Goal: Task Accomplishment & Management: Manage account settings

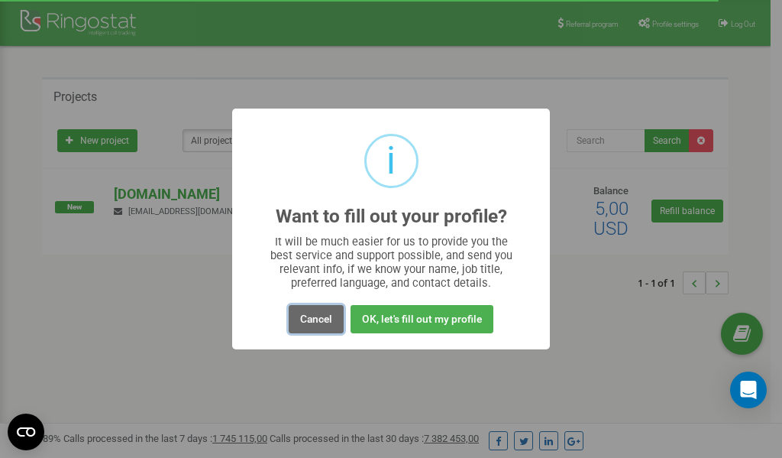
click at [321, 321] on button "Cancel" at bounding box center [316, 319] width 55 height 28
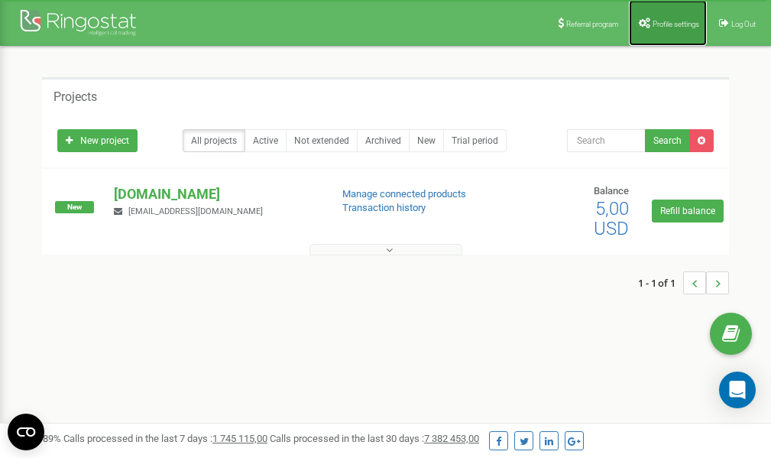
click at [672, 24] on span "Profile settings" at bounding box center [676, 24] width 47 height 8
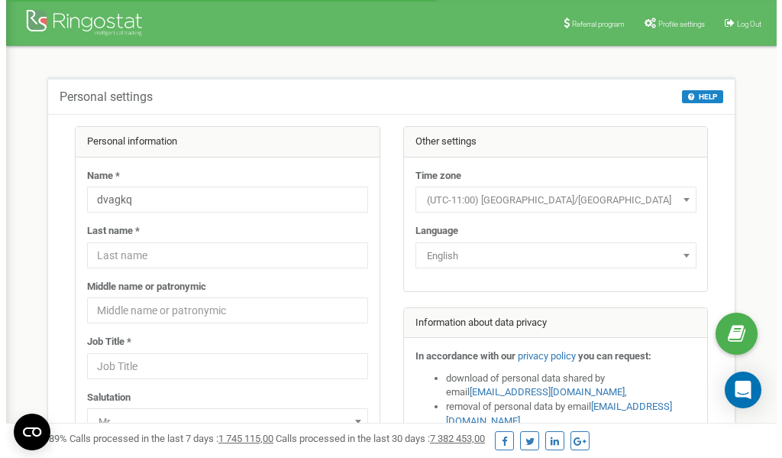
scroll to position [76, 0]
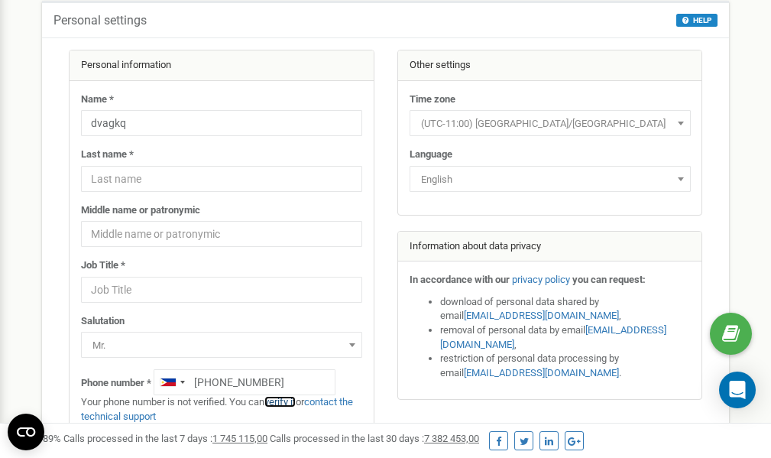
click at [292, 403] on link "verify it" at bounding box center [279, 401] width 31 height 11
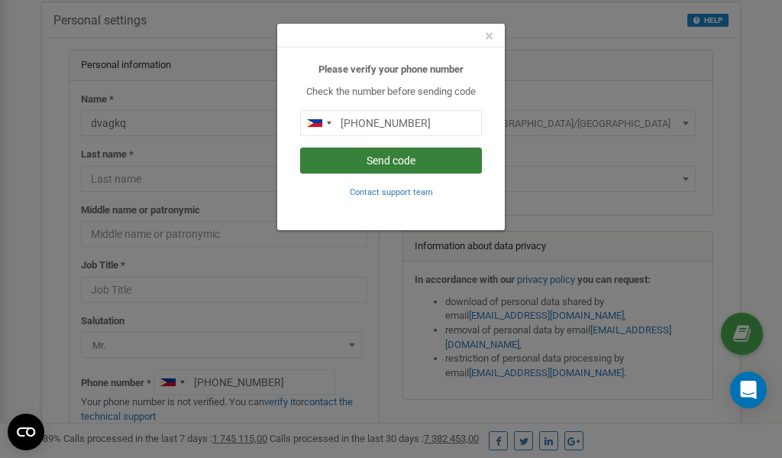
click at [384, 163] on button "Send code" at bounding box center [391, 160] width 182 height 26
